Goal: Task Accomplishment & Management: Complete application form

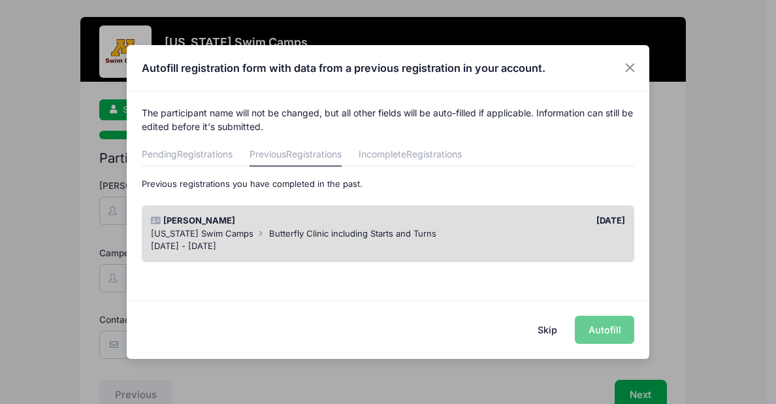
click at [551, 327] on button "Skip" at bounding box center [548, 330] width 46 height 28
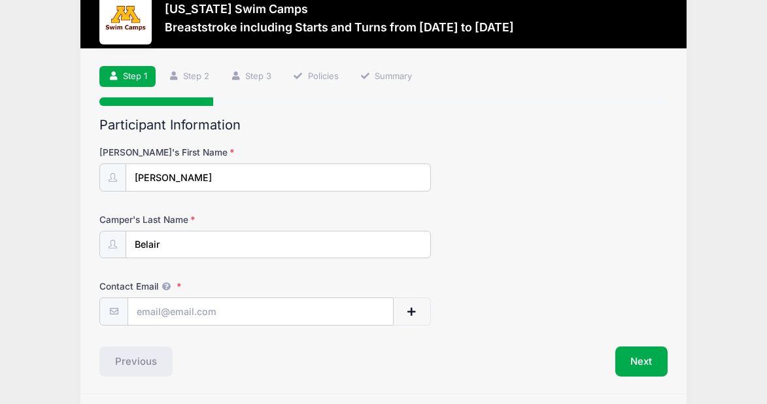
scroll to position [74, 0]
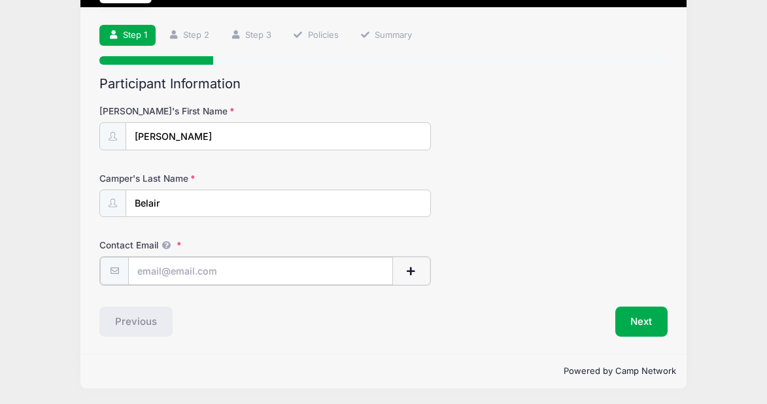
click at [247, 267] on input "Contact Email" at bounding box center [260, 271] width 265 height 28
type input "Danbelair@gmail.com"
click at [486, 183] on div "Camper's Last Name Belair" at bounding box center [383, 195] width 568 height 46
drag, startPoint x: 225, startPoint y: 141, endPoint x: 62, endPoint y: 140, distance: 163.4
click at [62, 140] on div "Minnesota Swim Camps Breaststroke including Starts and Turns from 09/14 to 09/1…" at bounding box center [383, 166] width 727 height 480
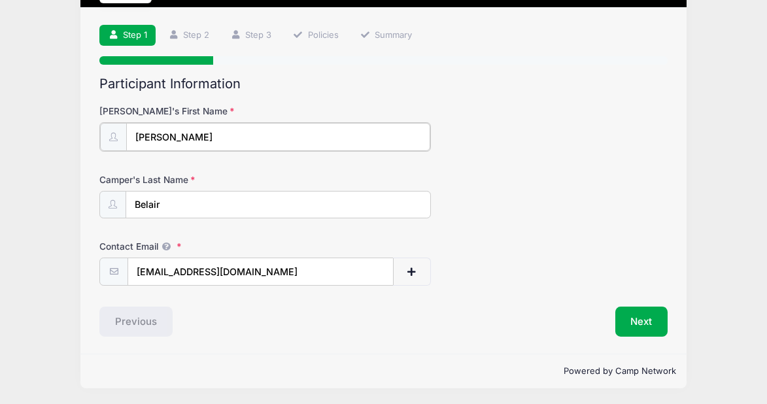
type input "Henry"
click at [507, 169] on form "Camper's First Name Henry Camper's Last Name Belair Contact Email Danbelair@gma…" at bounding box center [383, 195] width 568 height 180
click at [639, 319] on button "Next" at bounding box center [641, 320] width 53 height 30
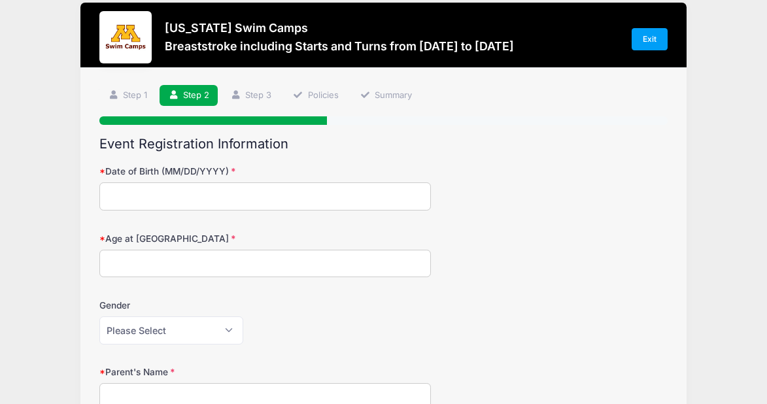
scroll to position [0, 0]
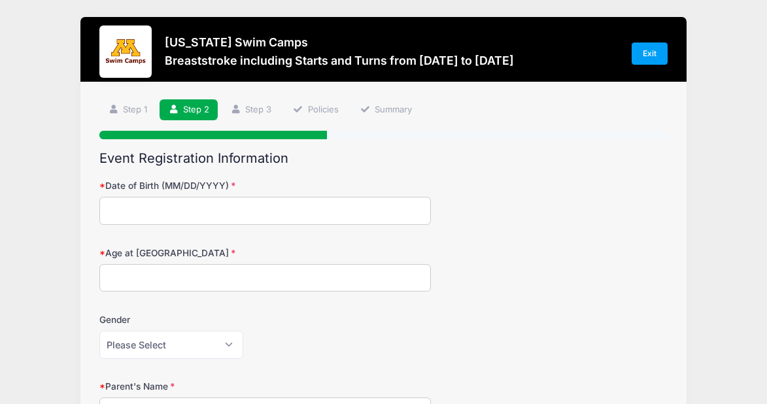
click at [345, 218] on input "Date of Birth (MM/DD/YYYY)" at bounding box center [264, 211] width 331 height 28
type input "0"
type input "08/07/2013"
click at [289, 274] on input "Age at Camp" at bounding box center [264, 278] width 331 height 28
type input "12"
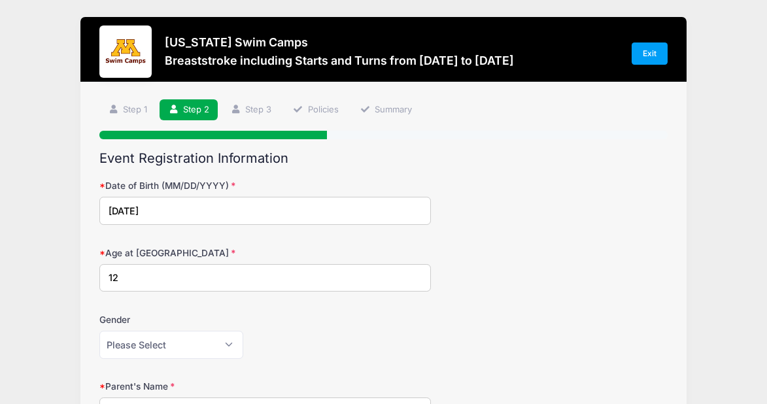
click at [496, 266] on div "Age at Camp 12" at bounding box center [383, 269] width 568 height 46
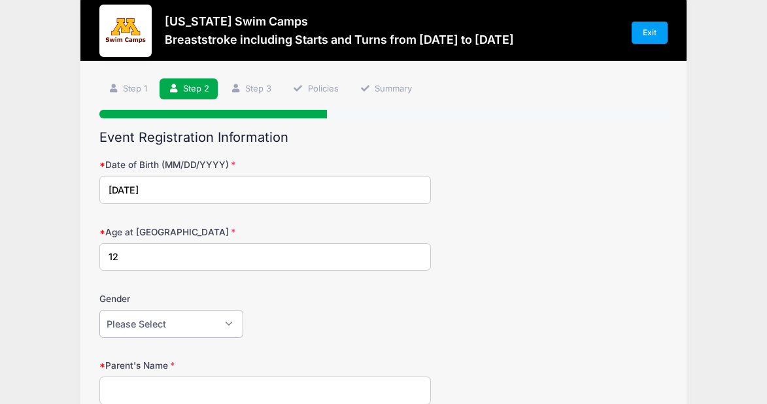
click at [220, 323] on select "Please Select Female Male" at bounding box center [171, 324] width 144 height 28
select select "Male"
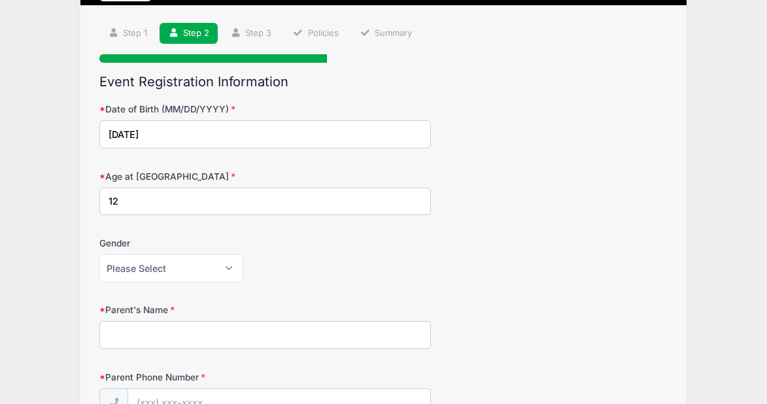
scroll to position [153, 0]
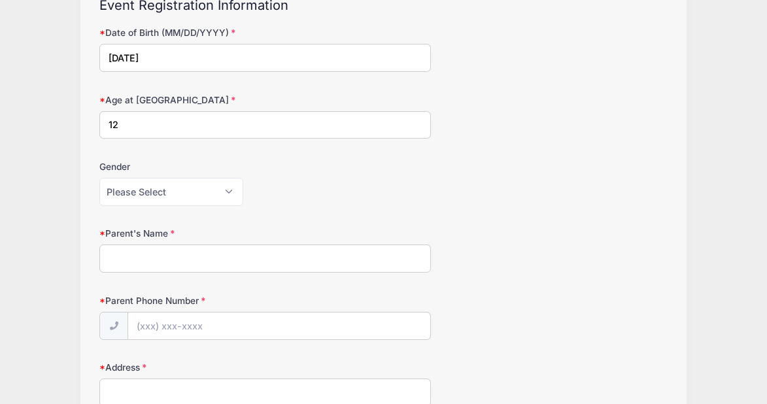
click at [259, 253] on input "Parent's Name" at bounding box center [264, 258] width 331 height 28
type input "Daniel B Belair"
type input "(763) 350-0322"
type input "20 19th Avenue SW"
type input "new brighton"
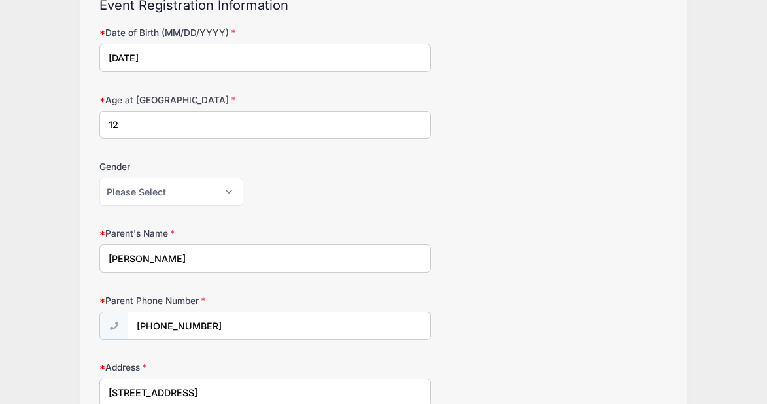
select select "MN"
type input "55112"
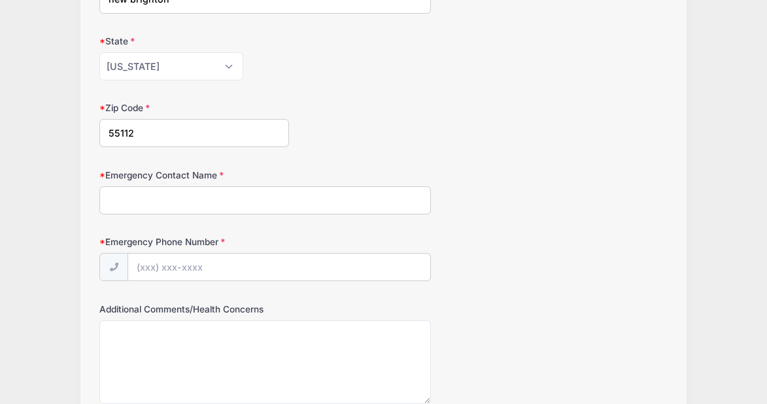
scroll to position [667, 0]
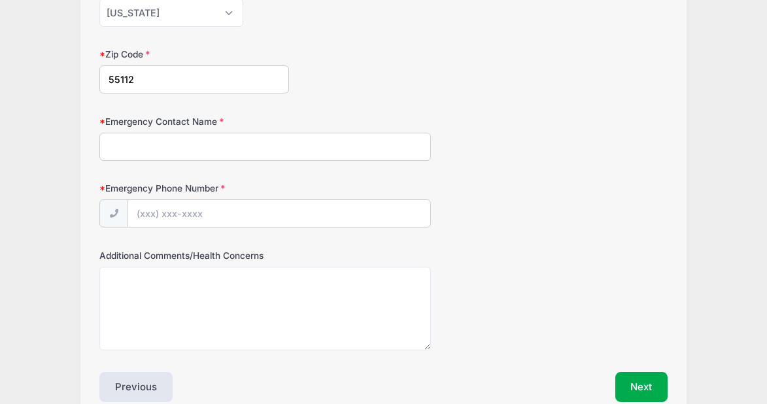
click at [336, 149] on input "Emergency Contact Name" at bounding box center [264, 147] width 331 height 28
type input "Heather Belair"
click at [295, 203] on input "Emergency Phone Number" at bounding box center [279, 214] width 302 height 28
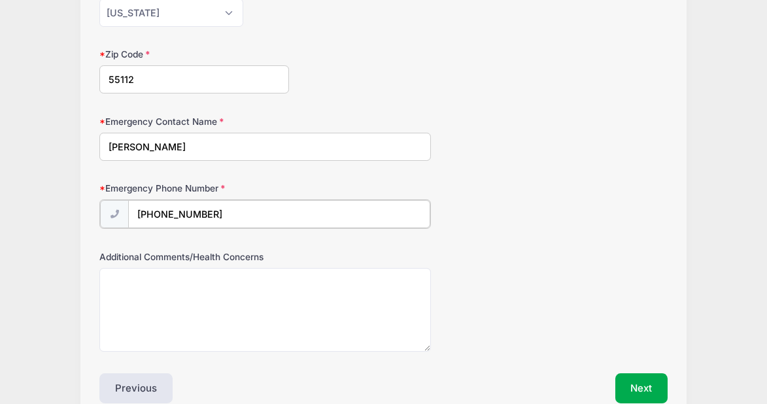
type input "(763) 350-0907"
click at [586, 200] on div "Emergency Phone Number (763) 350-0907" at bounding box center [383, 205] width 568 height 46
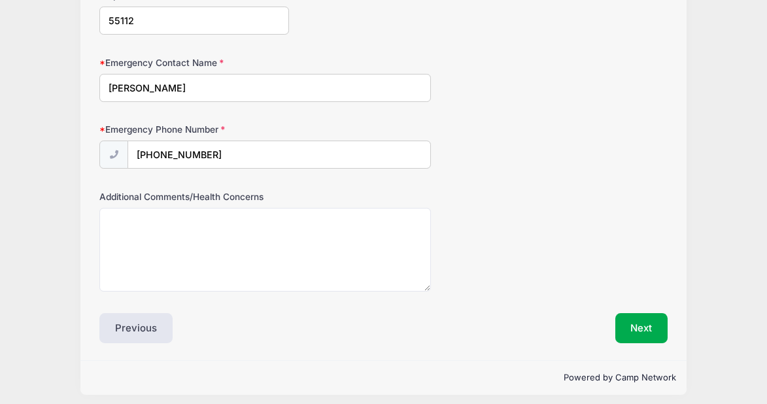
scroll to position [733, 0]
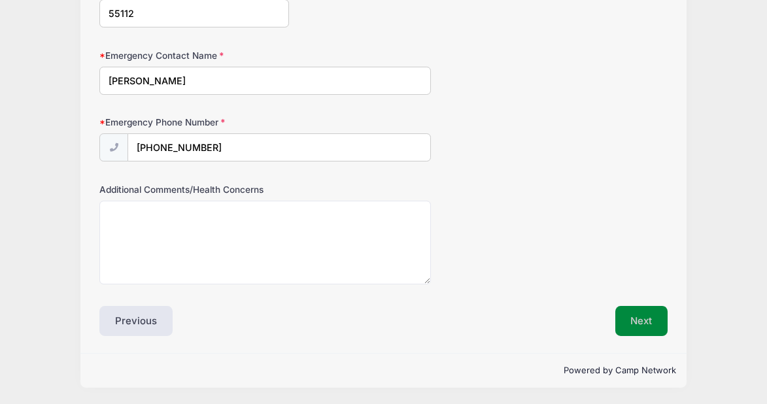
click at [638, 320] on button "Next" at bounding box center [641, 321] width 53 height 30
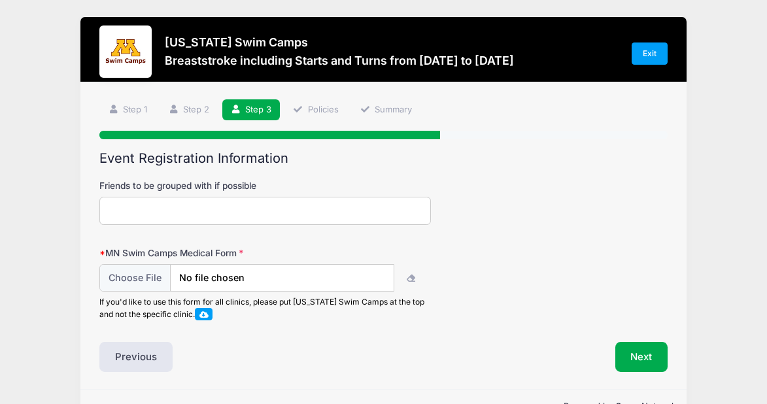
scroll to position [36, 0]
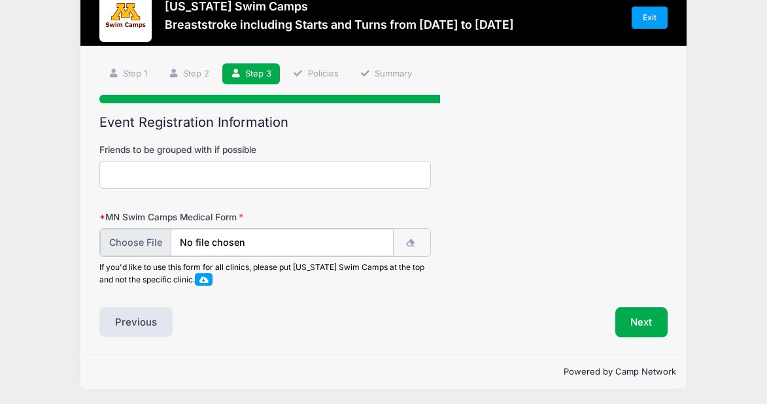
click at [313, 239] on input "file" at bounding box center [246, 243] width 293 height 28
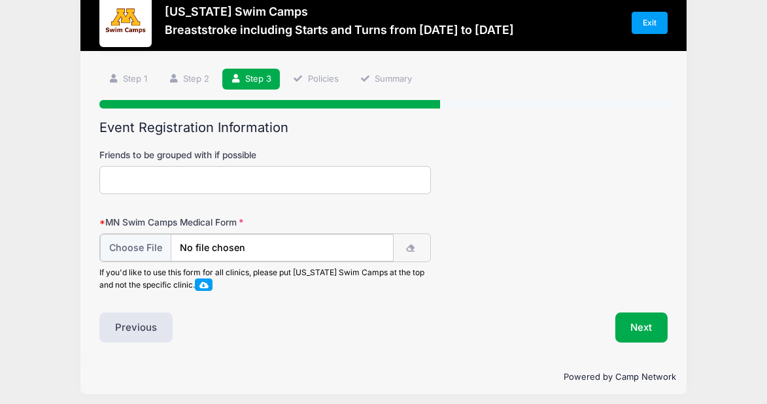
scroll to position [20, 0]
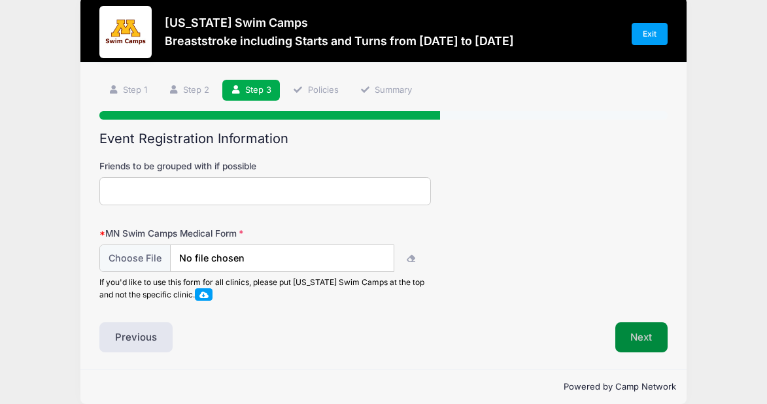
click at [636, 337] on button "Next" at bounding box center [641, 337] width 53 height 30
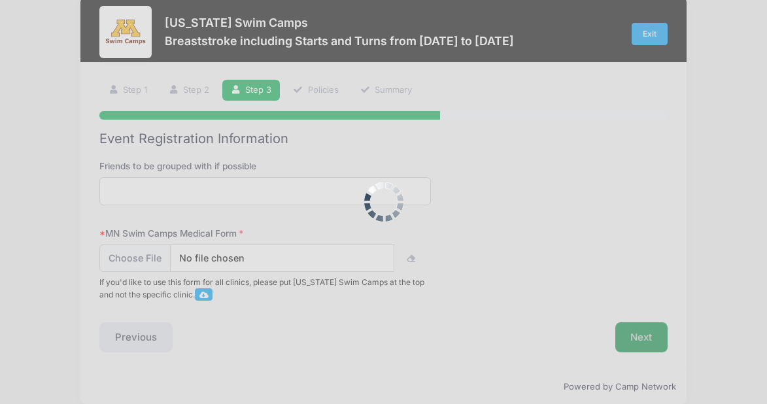
scroll to position [52, 0]
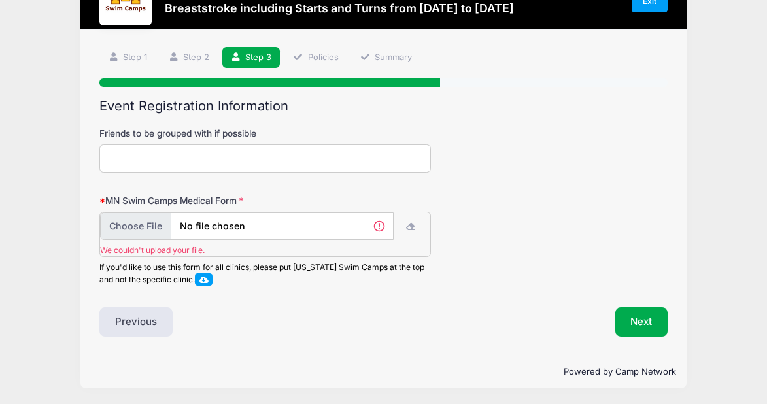
click at [251, 225] on input "file" at bounding box center [246, 226] width 293 height 28
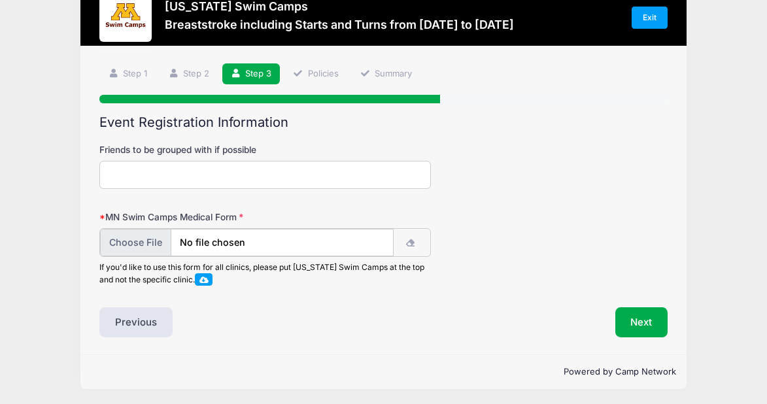
scroll to position [37, 0]
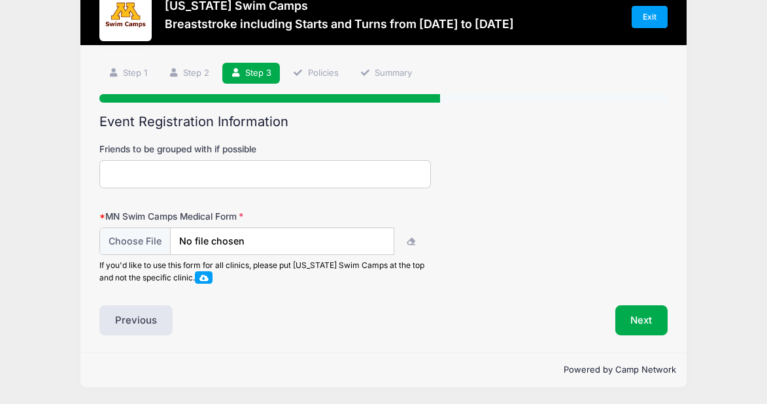
click at [208, 277] on span at bounding box center [203, 277] width 9 height 7
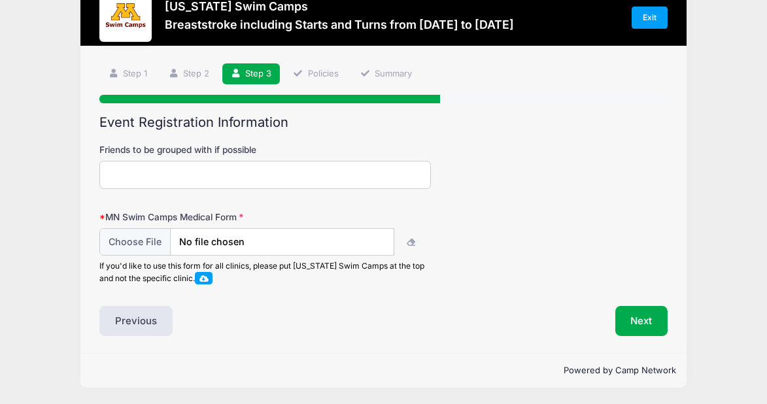
scroll to position [0, 0]
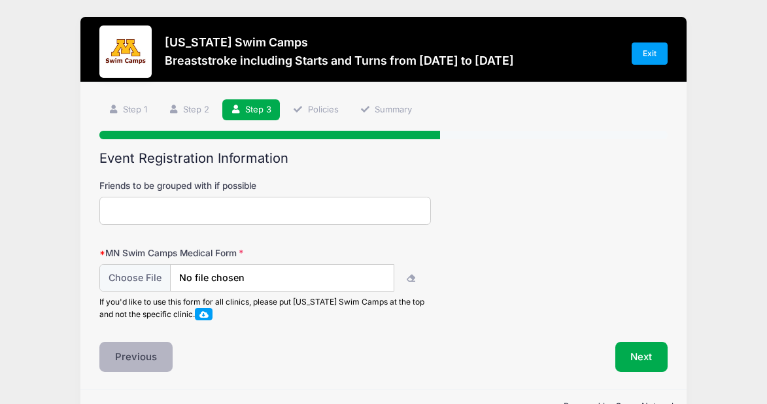
click at [142, 357] on button "Previous" at bounding box center [135, 357] width 73 height 30
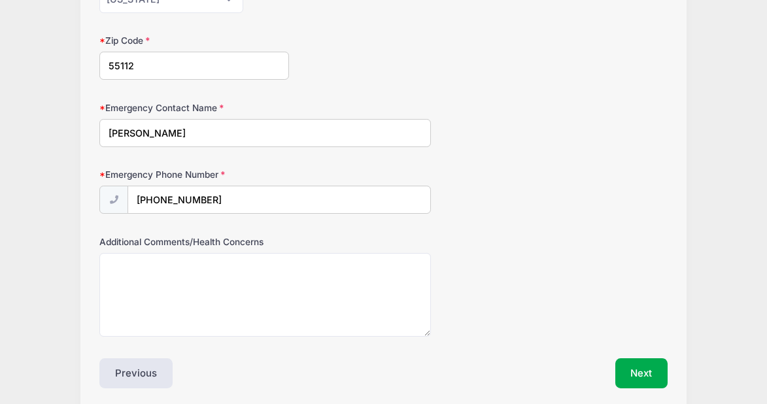
scroll to position [683, 0]
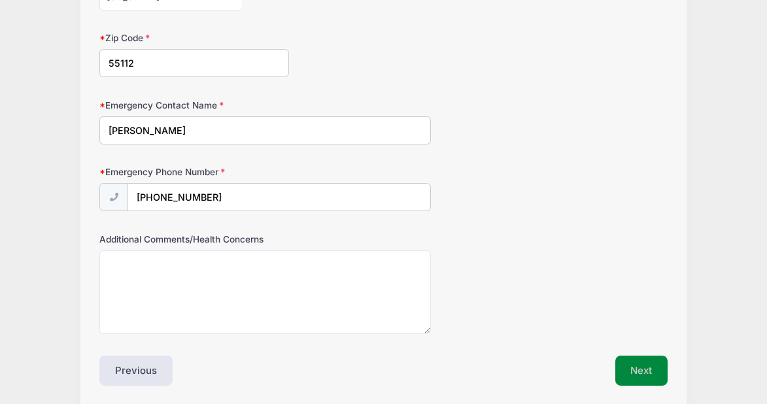
click at [641, 363] on button "Next" at bounding box center [641, 370] width 53 height 30
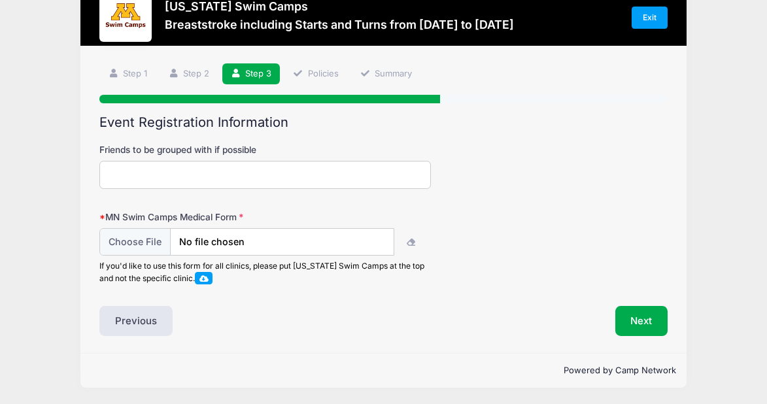
scroll to position [0, 0]
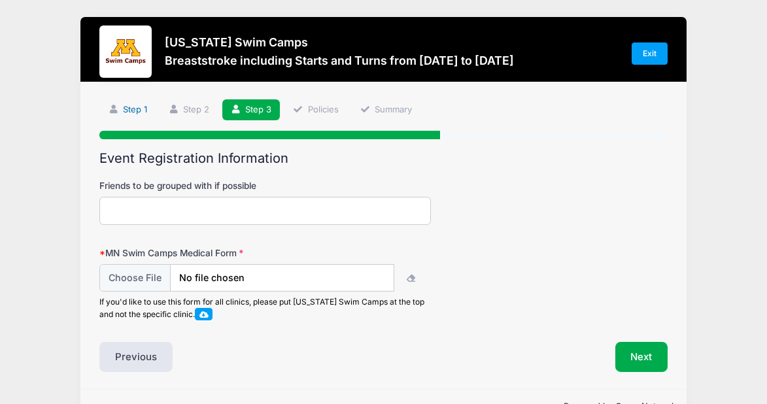
click at [128, 108] on link "Step 1" at bounding box center [127, 110] width 56 height 22
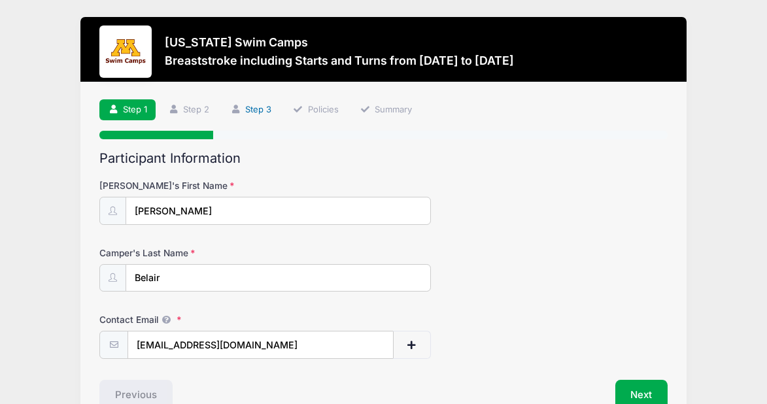
click at [253, 112] on link "Step 3" at bounding box center [251, 110] width 58 height 22
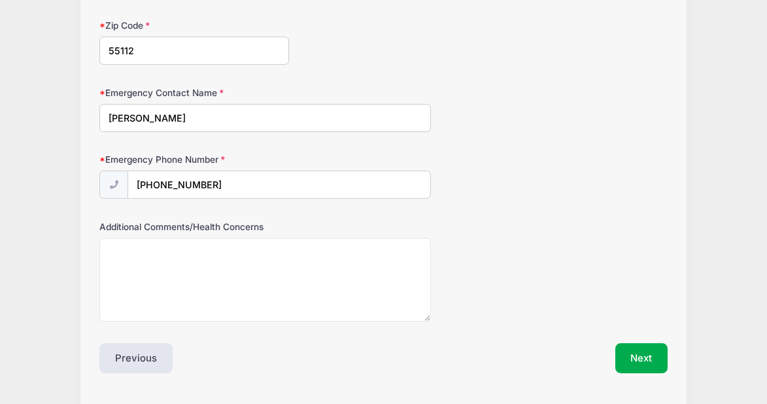
scroll to position [733, 0]
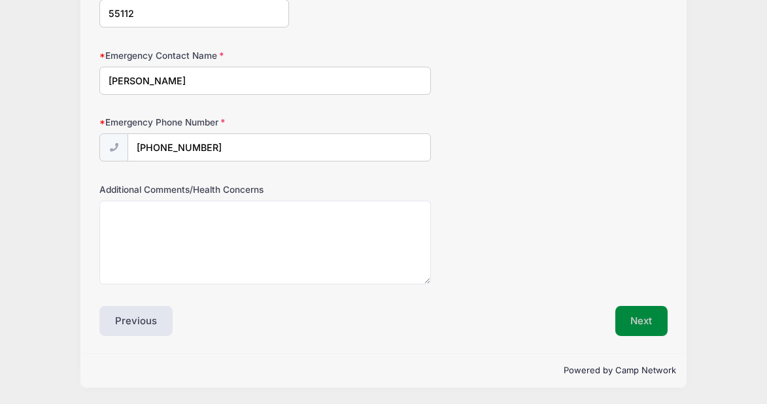
click at [635, 321] on button "Next" at bounding box center [641, 321] width 53 height 30
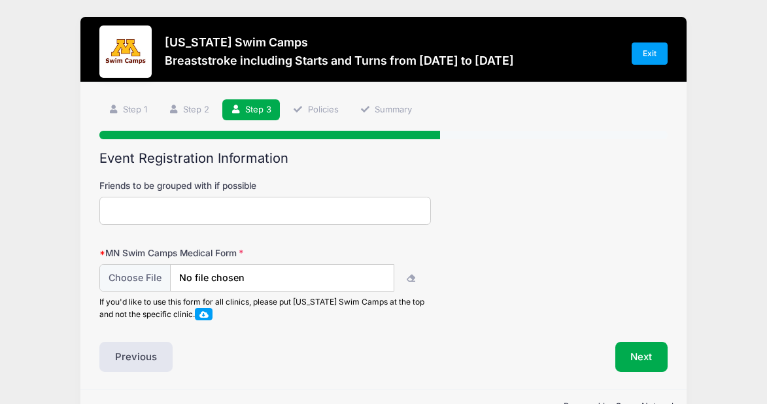
scroll to position [36, 0]
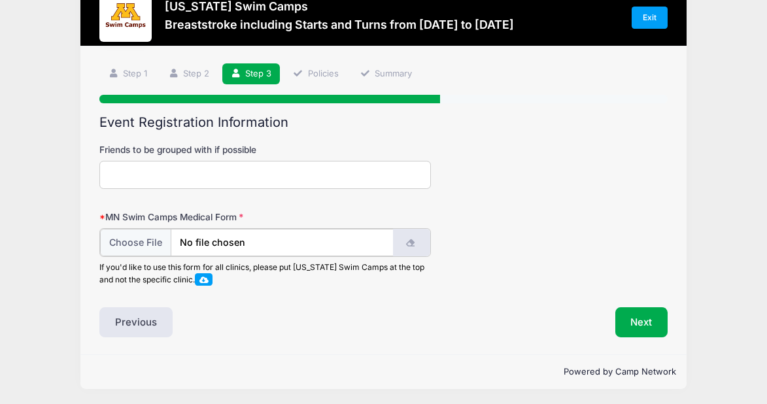
click at [411, 243] on icon "button" at bounding box center [411, 243] width 10 height 0
click at [320, 236] on input "file" at bounding box center [246, 243] width 293 height 28
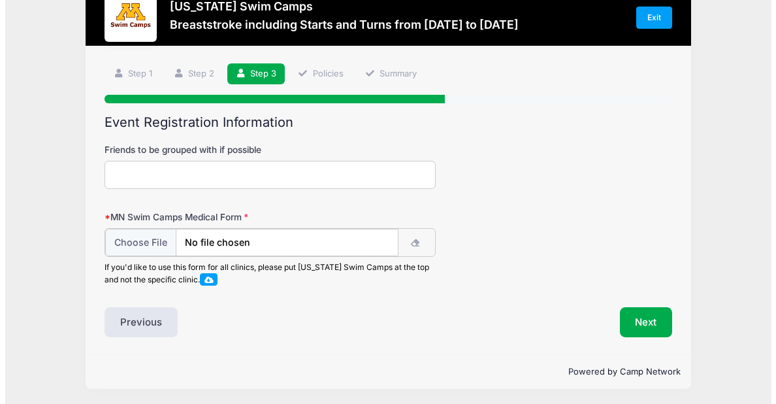
scroll to position [0, 0]
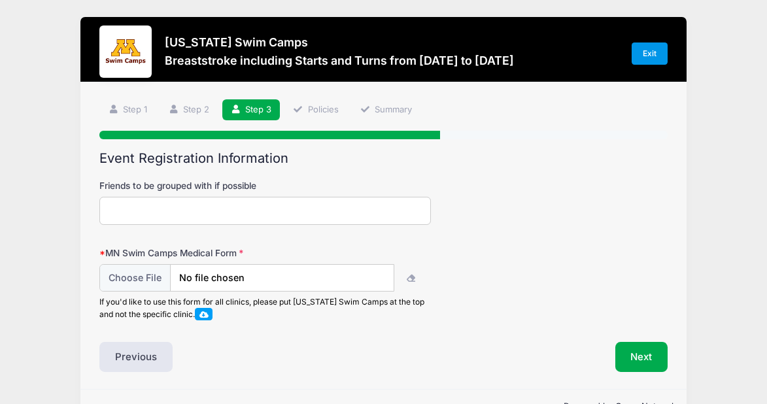
click at [646, 50] on link "Exit" at bounding box center [649, 53] width 37 height 22
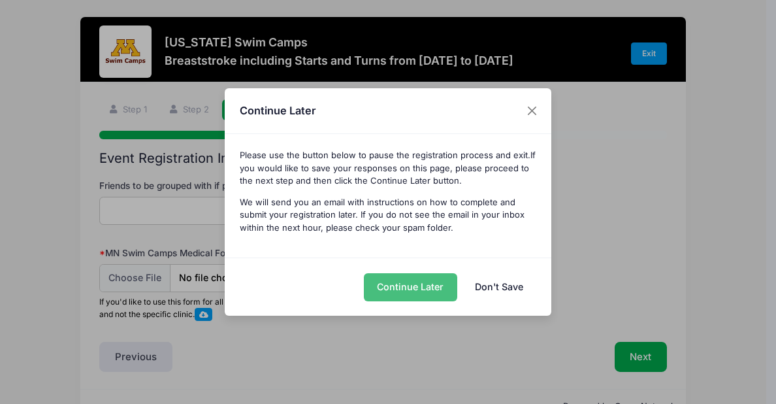
click at [419, 284] on button "Continue Later" at bounding box center [410, 287] width 93 height 28
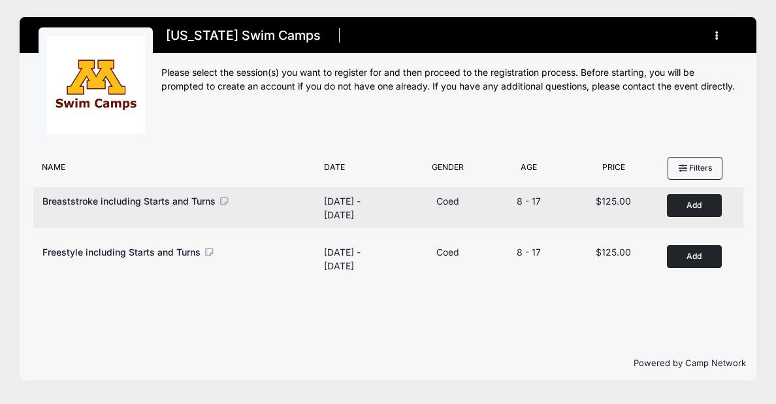
click at [222, 198] on icon at bounding box center [224, 201] width 12 height 9
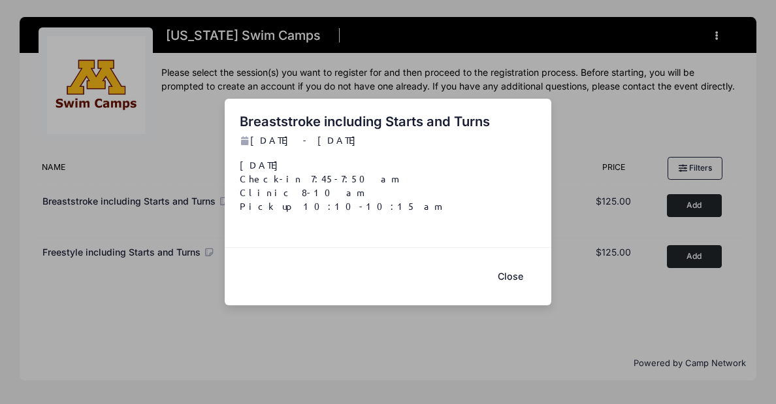
click at [511, 273] on button "Close" at bounding box center [510, 276] width 52 height 28
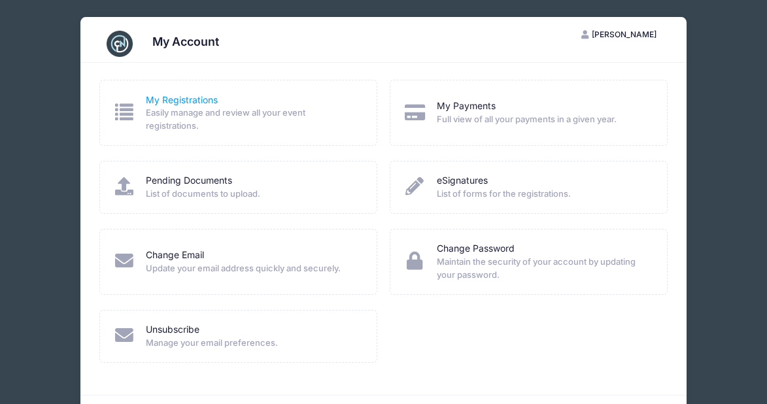
click at [190, 101] on link "My Registrations" at bounding box center [182, 100] width 72 height 14
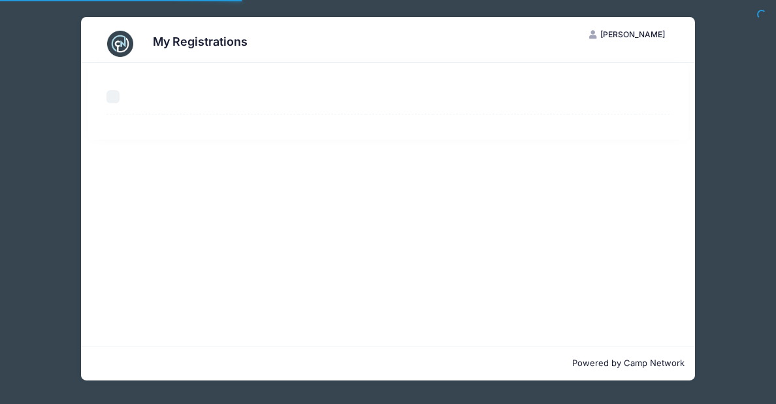
select select "50"
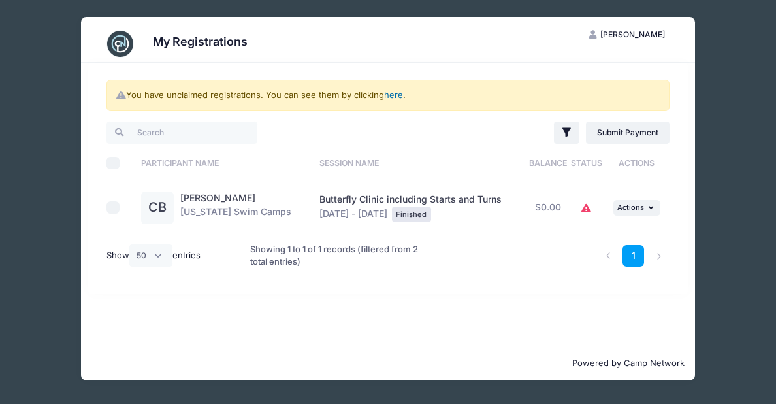
click at [393, 93] on link "here" at bounding box center [393, 95] width 19 height 10
